Goal: Task Accomplishment & Management: Use online tool/utility

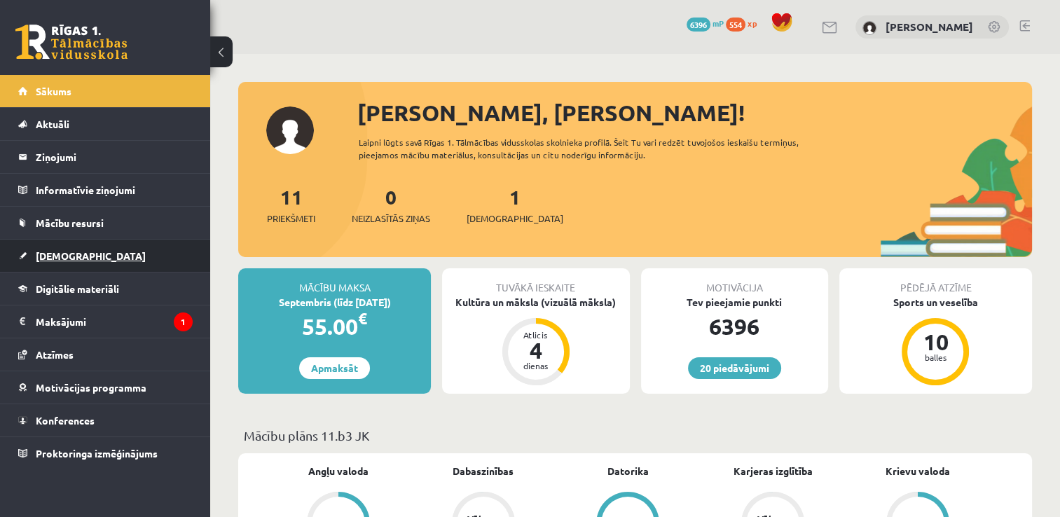
click at [64, 251] on span "[DEMOGRAPHIC_DATA]" at bounding box center [91, 255] width 110 height 13
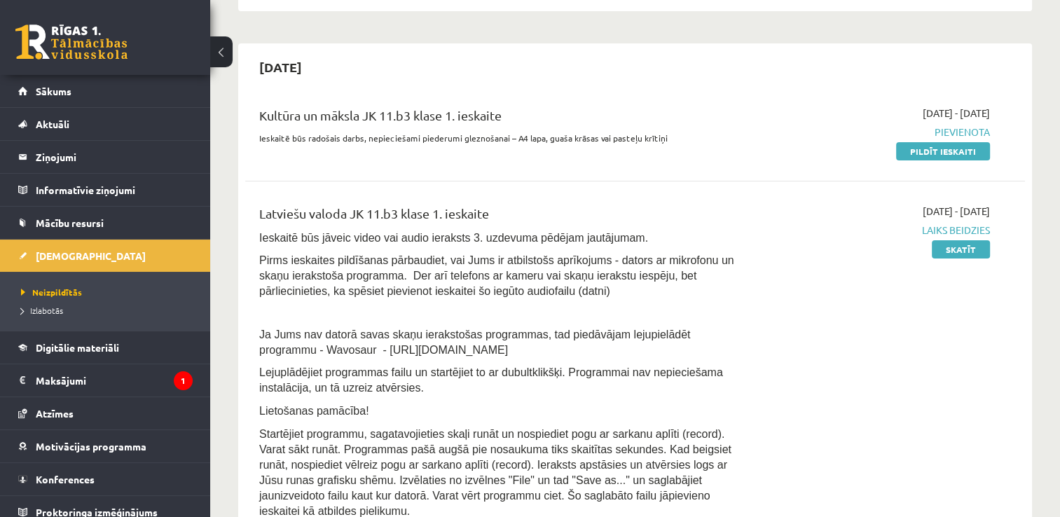
scroll to position [350, 0]
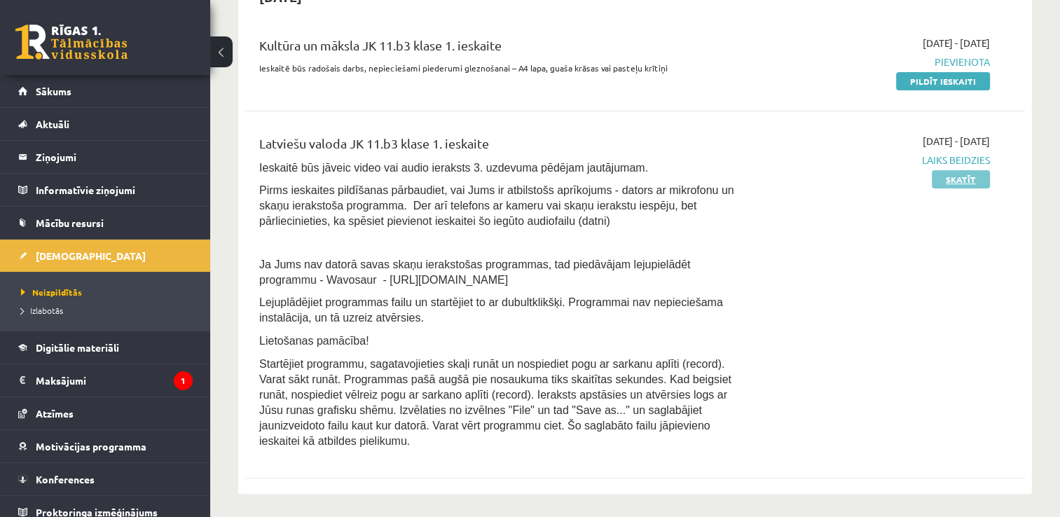
click at [968, 181] on link "Skatīt" at bounding box center [961, 179] width 58 height 18
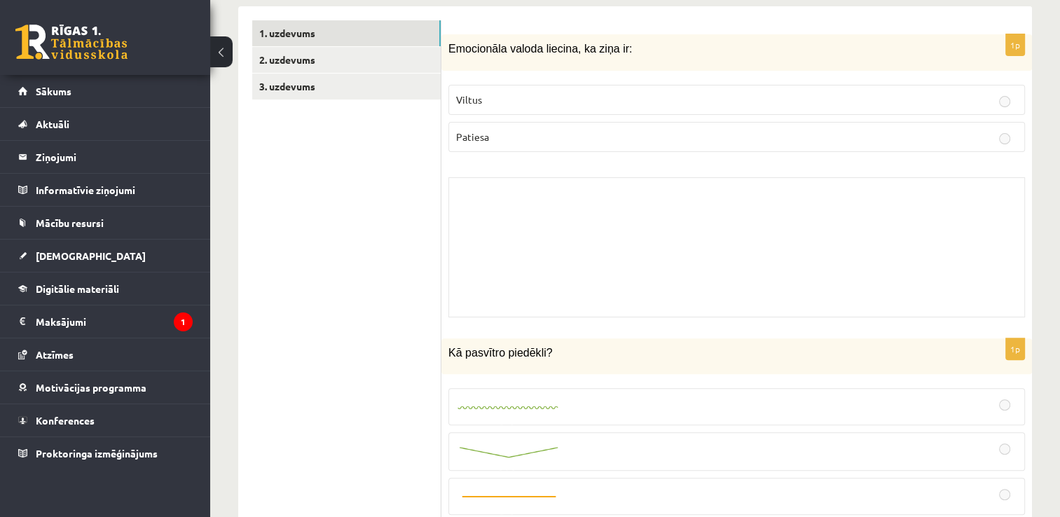
scroll to position [280, 0]
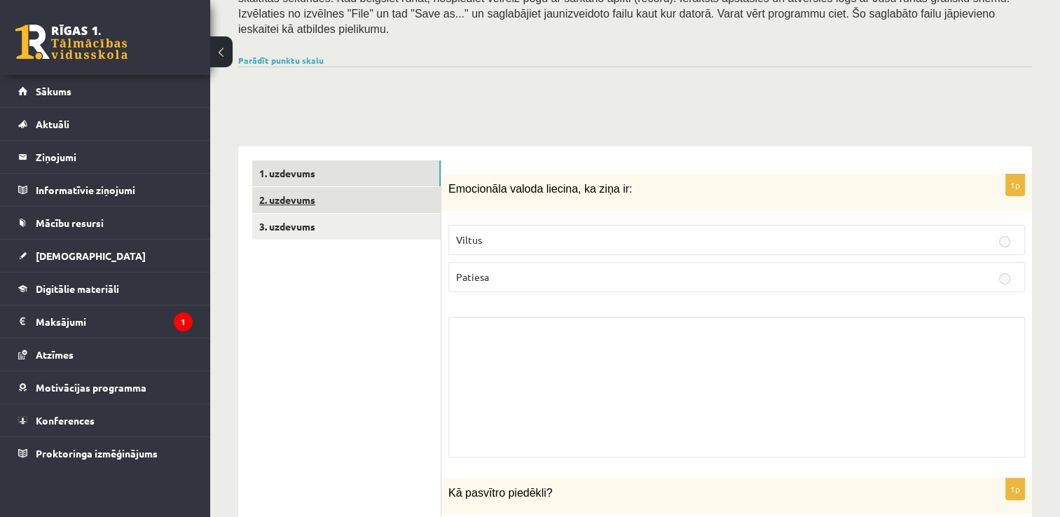
click at [296, 191] on link "2. uzdevums" at bounding box center [346, 200] width 188 height 26
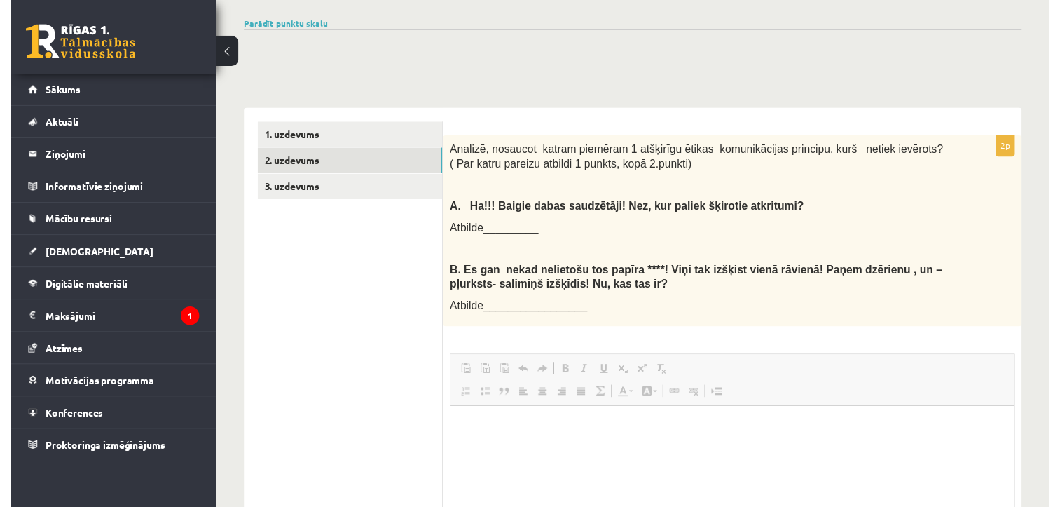
scroll to position [350, 0]
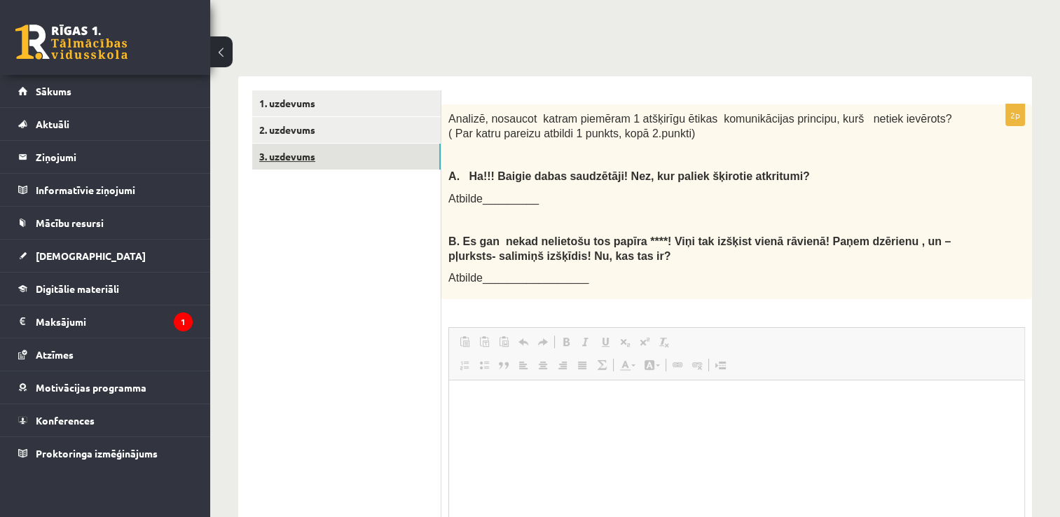
click at [280, 144] on link "3. uzdevums" at bounding box center [346, 157] width 188 height 26
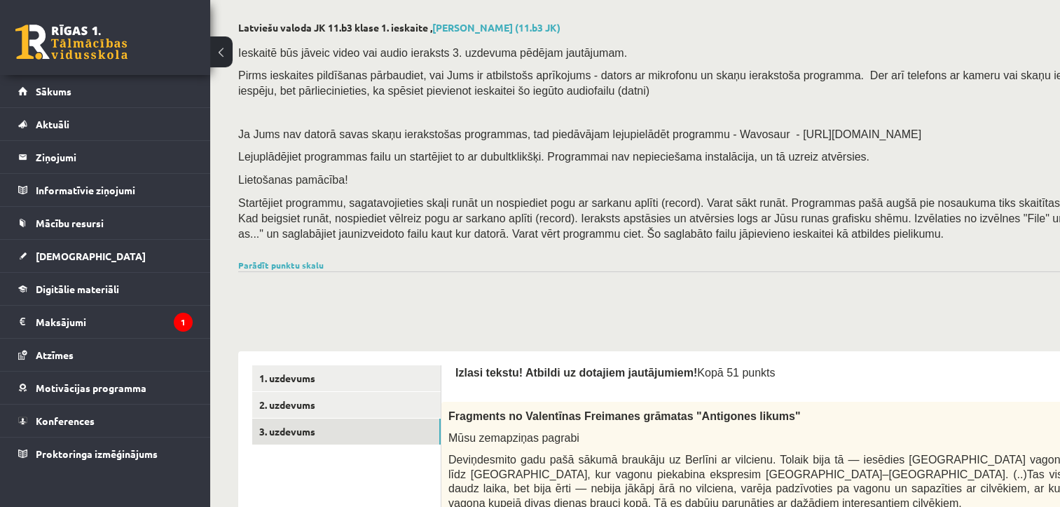
scroll to position [0, 0]
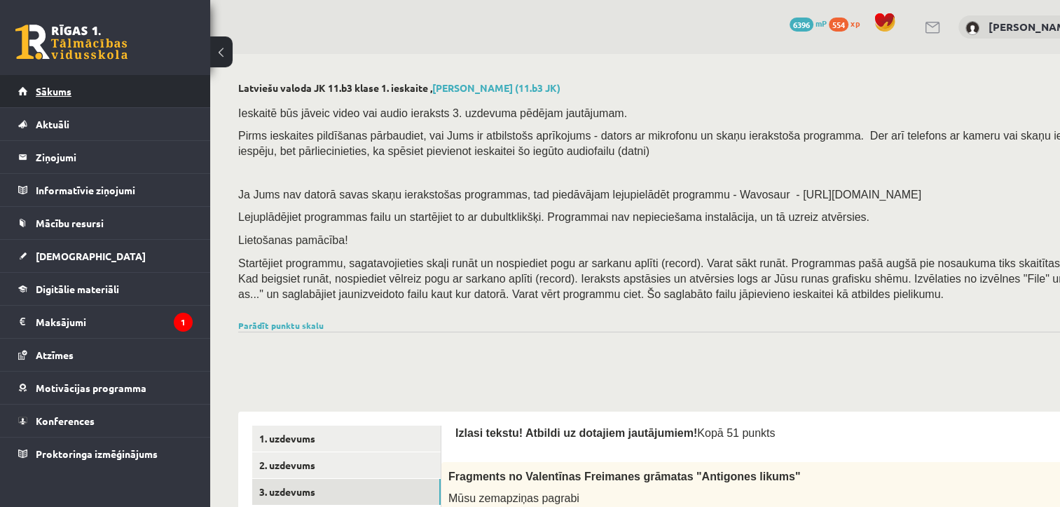
click at [48, 90] on span "Sākums" at bounding box center [54, 91] width 36 height 13
